Goal: Find specific page/section: Find specific page/section

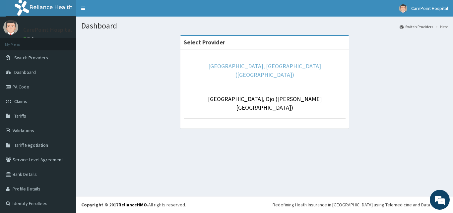
click at [258, 65] on link "[GEOGRAPHIC_DATA], [GEOGRAPHIC_DATA] ([GEOGRAPHIC_DATA])" at bounding box center [264, 70] width 113 height 16
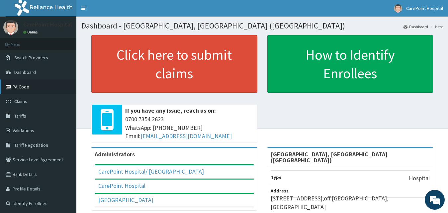
click at [31, 85] on link "PA Code" at bounding box center [38, 87] width 76 height 15
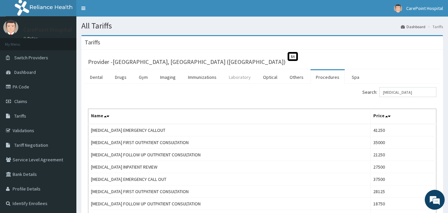
scroll to position [68, 0]
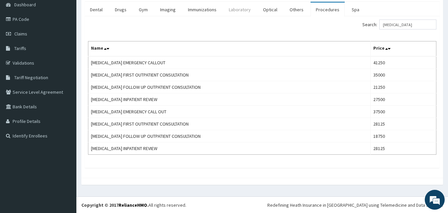
click at [241, 10] on link "Laboratory" at bounding box center [239, 10] width 33 height 14
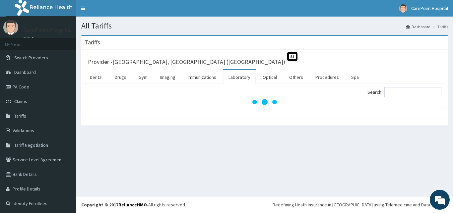
scroll to position [0, 0]
click at [400, 90] on input "Search:" at bounding box center [413, 92] width 57 height 10
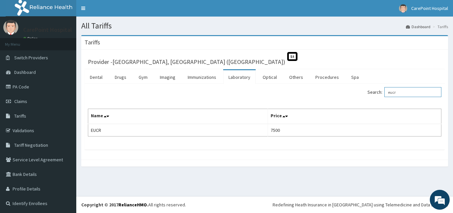
scroll to position [1, 0]
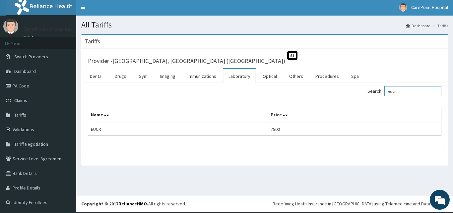
type input "eucr"
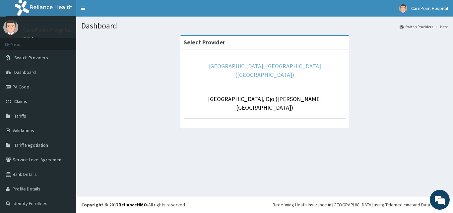
click at [246, 69] on link "[GEOGRAPHIC_DATA], [GEOGRAPHIC_DATA] ([GEOGRAPHIC_DATA])" at bounding box center [264, 70] width 113 height 16
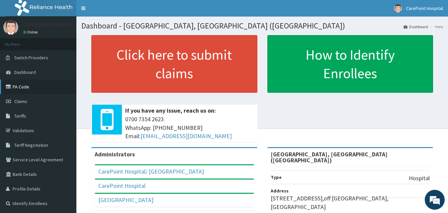
click at [32, 85] on link "PA Code" at bounding box center [38, 87] width 76 height 15
